Goal: Task Accomplishment & Management: Complete application form

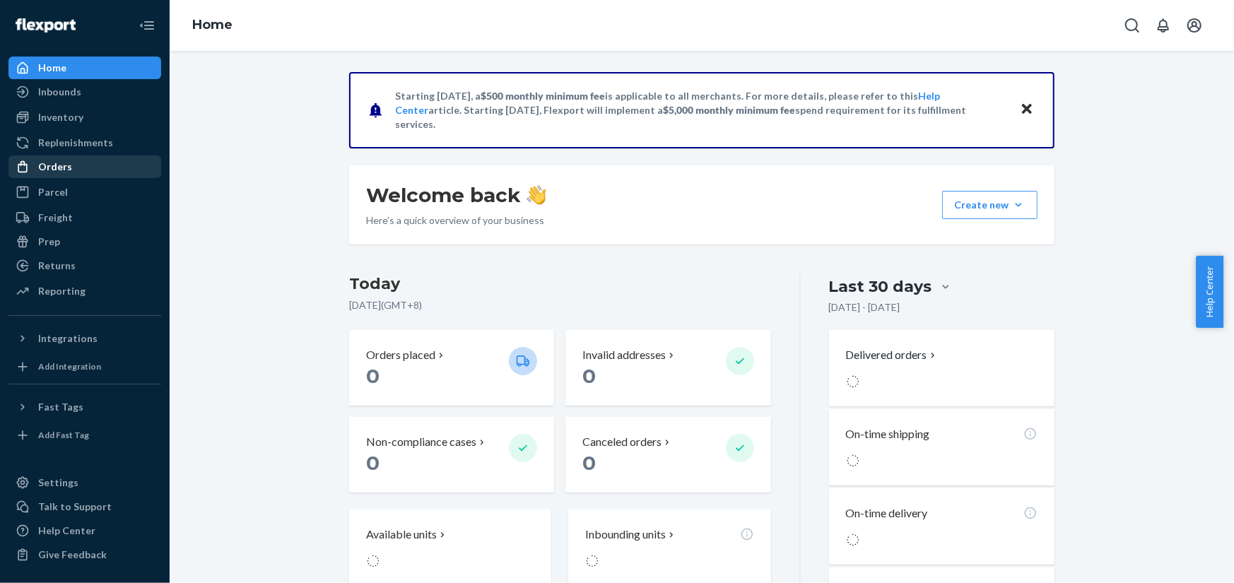
click at [108, 164] on div "Orders" at bounding box center [85, 167] width 150 height 20
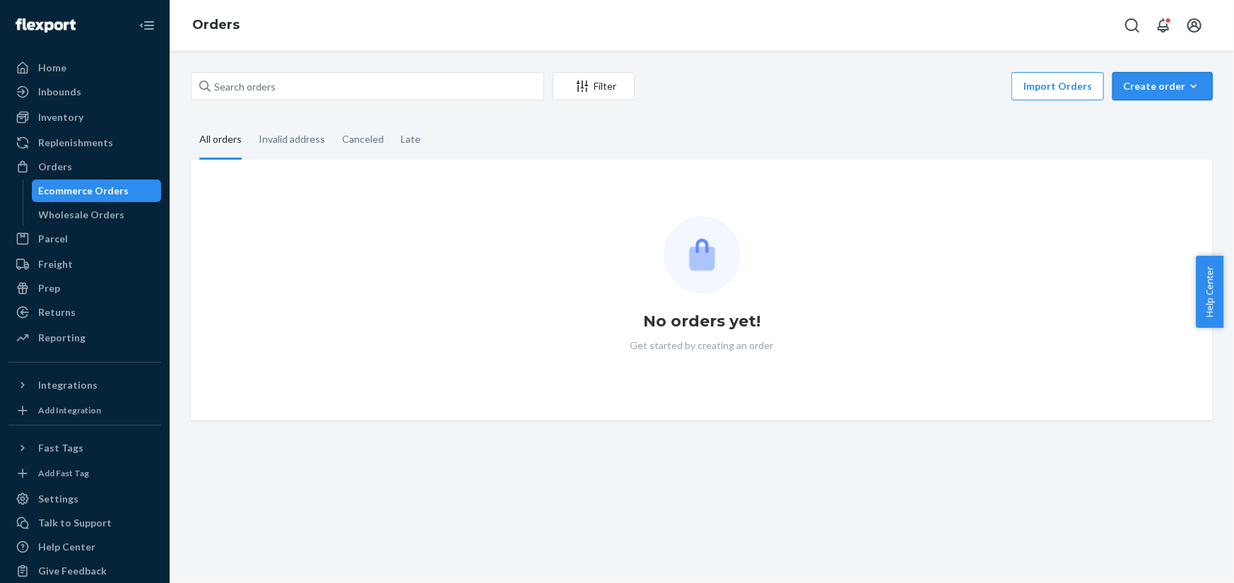
click at [1131, 79] on div "Create order" at bounding box center [1162, 86] width 79 height 14
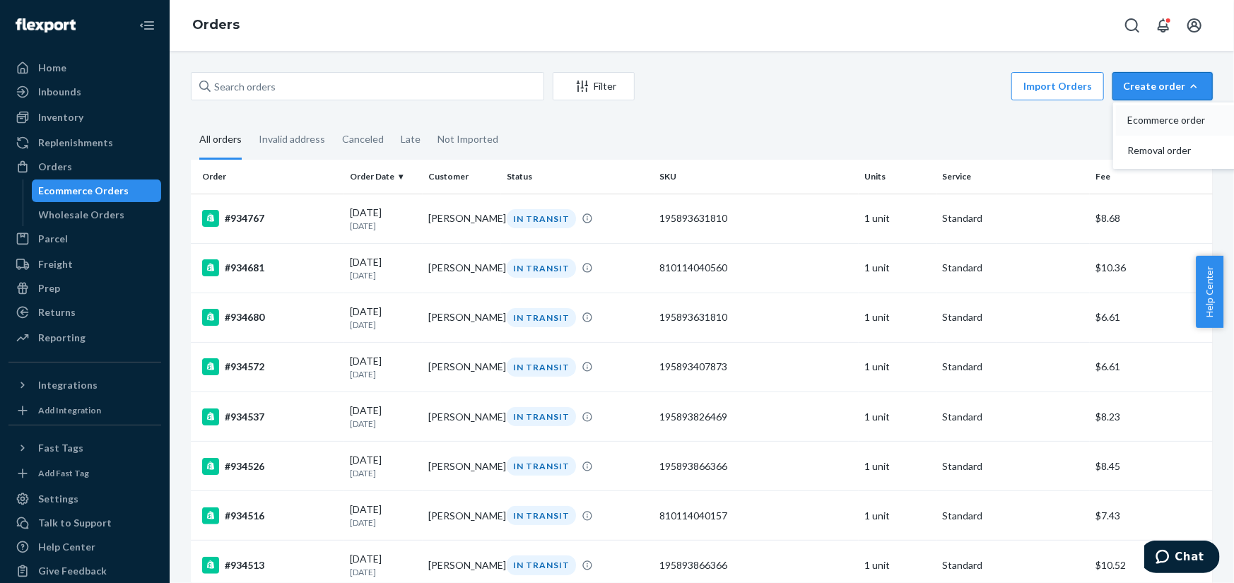
click at [1131, 122] on span "Ecommerce order" at bounding box center [1171, 120] width 88 height 10
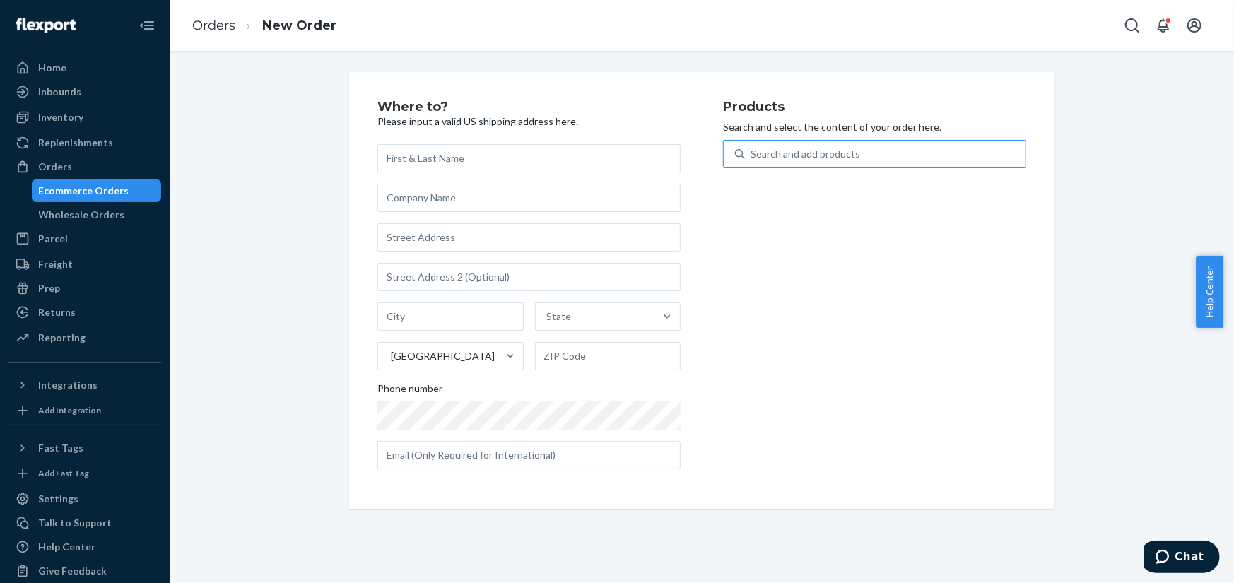
click at [837, 153] on div "Search and add products" at bounding box center [806, 154] width 110 height 14
click at [752, 153] on input "Search and add products" at bounding box center [751, 154] width 1 height 14
type input "flex"
type input "standard"
click at [944, 159] on div "Search and add products" at bounding box center [885, 153] width 281 height 25
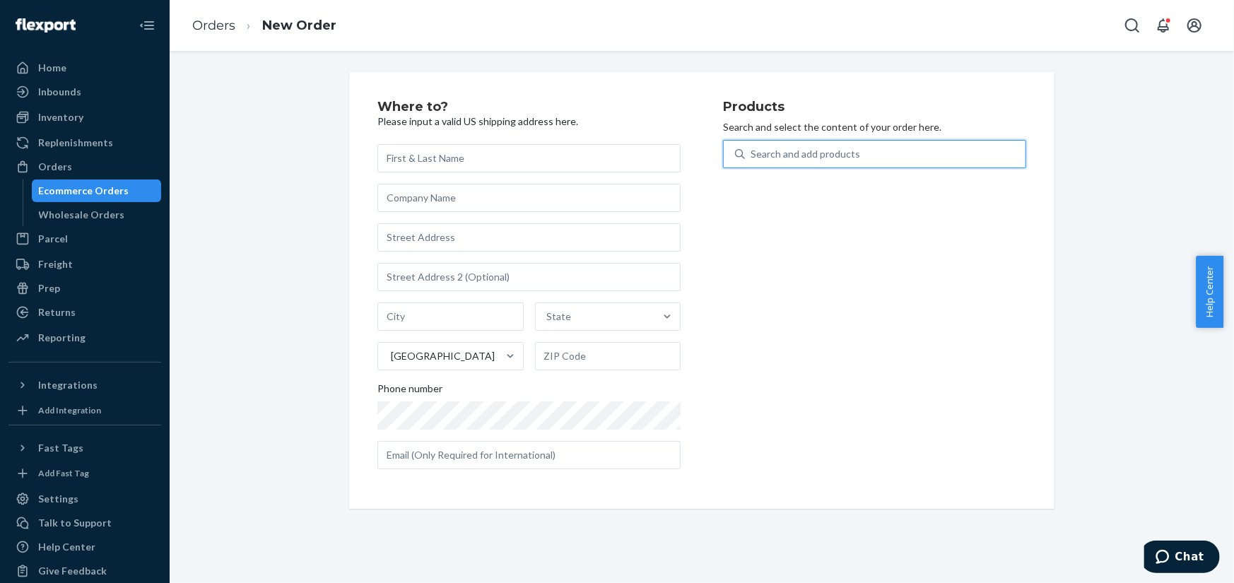
click at [752, 159] on input "0 results available. Use Up and Down to choose options, press Enter to select t…" at bounding box center [751, 154] width 1 height 14
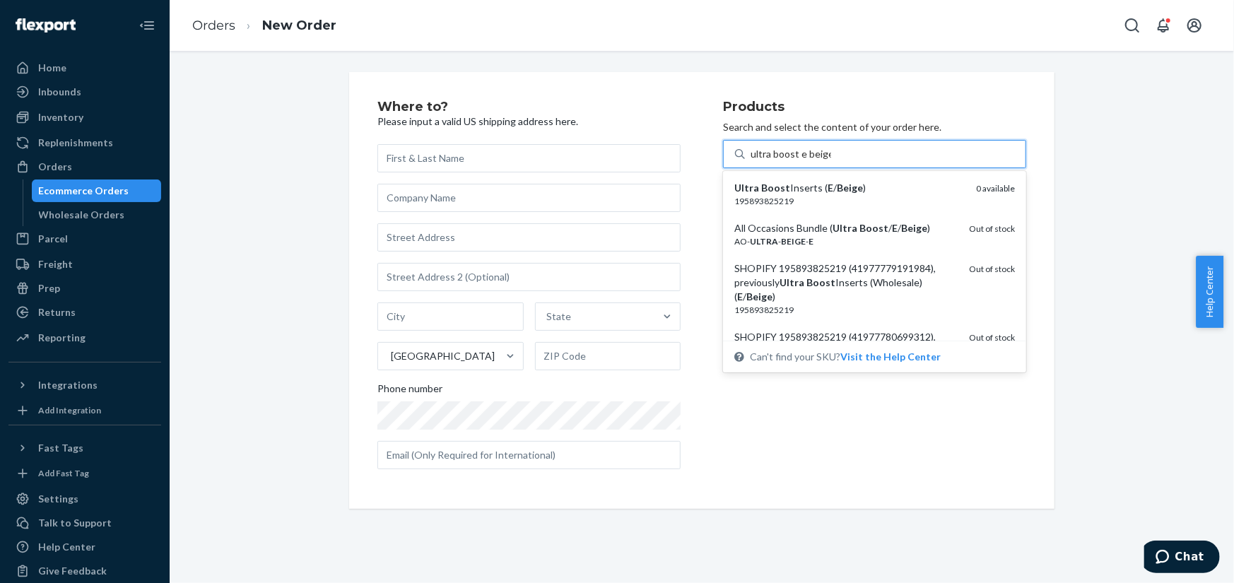
click at [751, 153] on input "ultra boost e beige" at bounding box center [791, 154] width 81 height 14
type input "demi boost e beige"
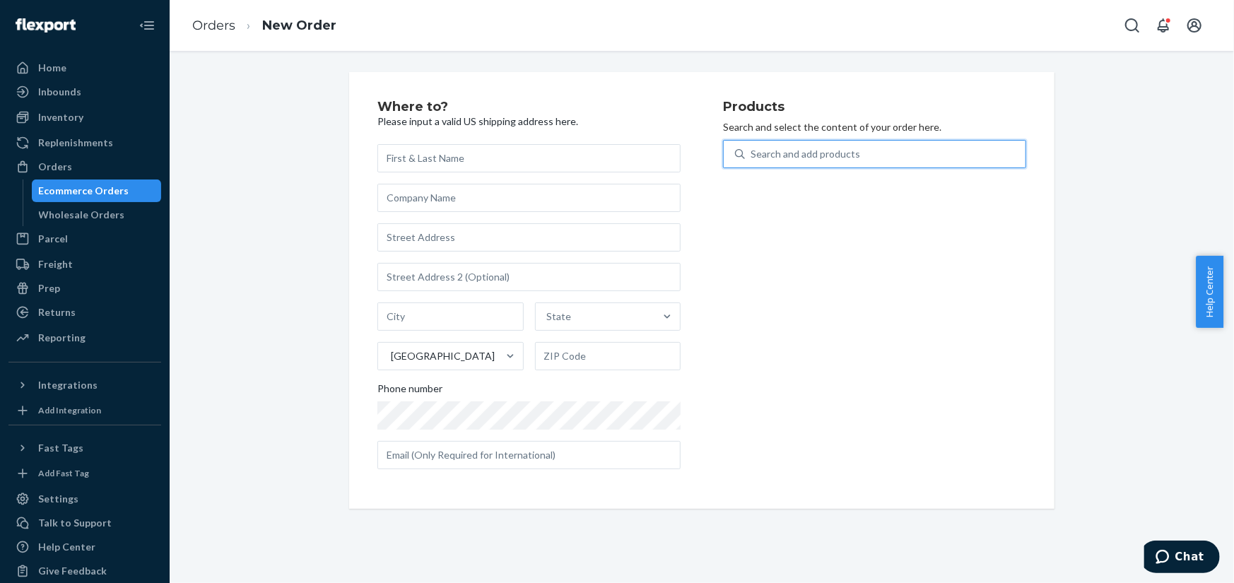
drag, startPoint x: 849, startPoint y: 153, endPoint x: 809, endPoint y: 152, distance: 39.6
click at [809, 152] on div "Search and add products" at bounding box center [885, 153] width 281 height 25
click at [752, 152] on input "0 results available. Select is focused ,type to refine list, press Down to open…" at bounding box center [751, 154] width 1 height 14
type input "demi boost large"
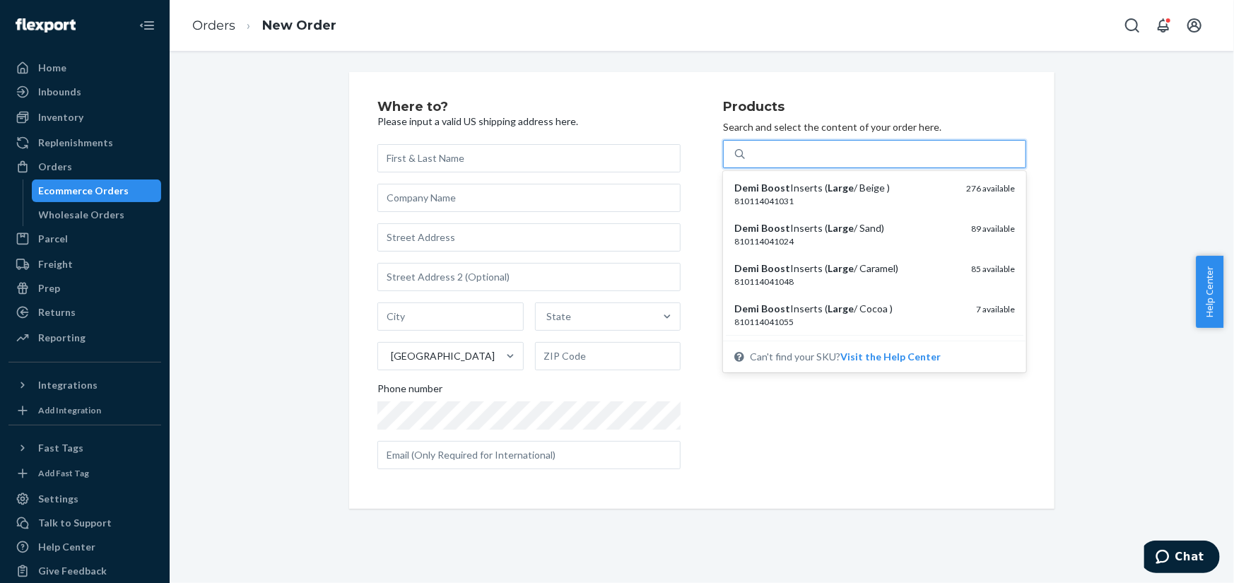
click at [890, 155] on div "demi boost large" at bounding box center [885, 153] width 281 height 25
click at [823, 155] on input "option undefined focused, 1 of 4. 4 results available for search term demi boos…" at bounding box center [787, 154] width 73 height 14
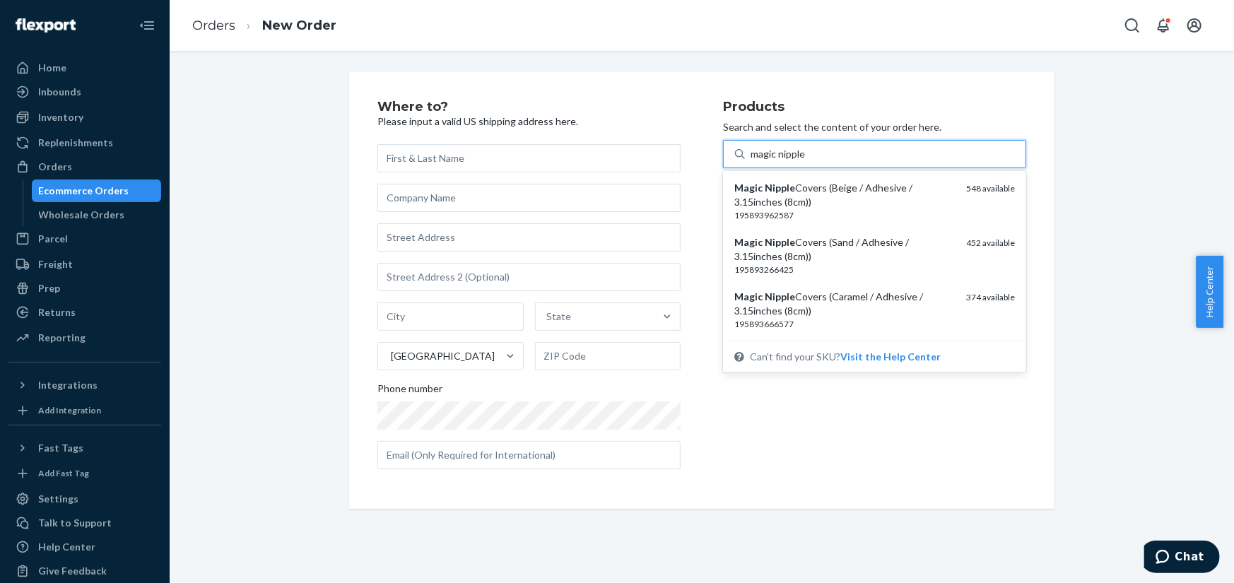
type input "magic nipple"
